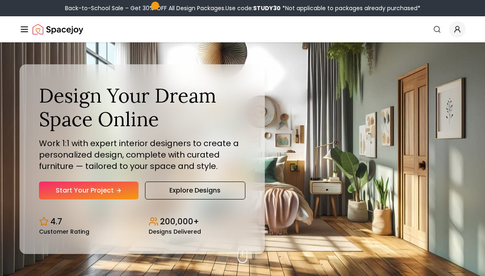
click at [231, 182] on link "Explore Designs" at bounding box center [195, 190] width 100 height 18
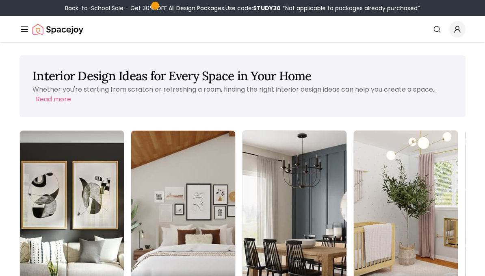
click at [81, 191] on img at bounding box center [72, 223] width 104 height 184
